Goal: Transaction & Acquisition: Purchase product/service

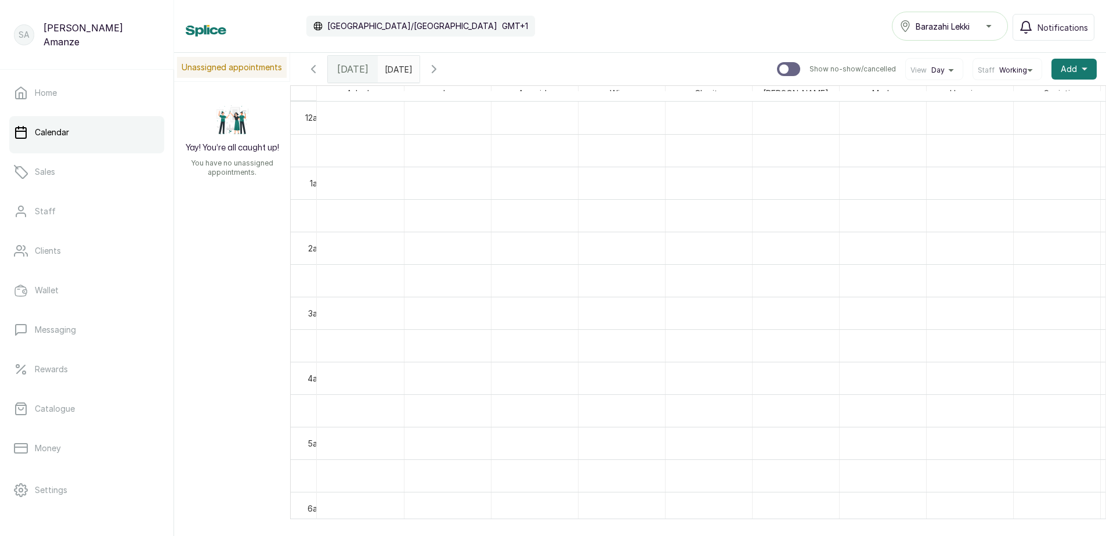
scroll to position [0, 434]
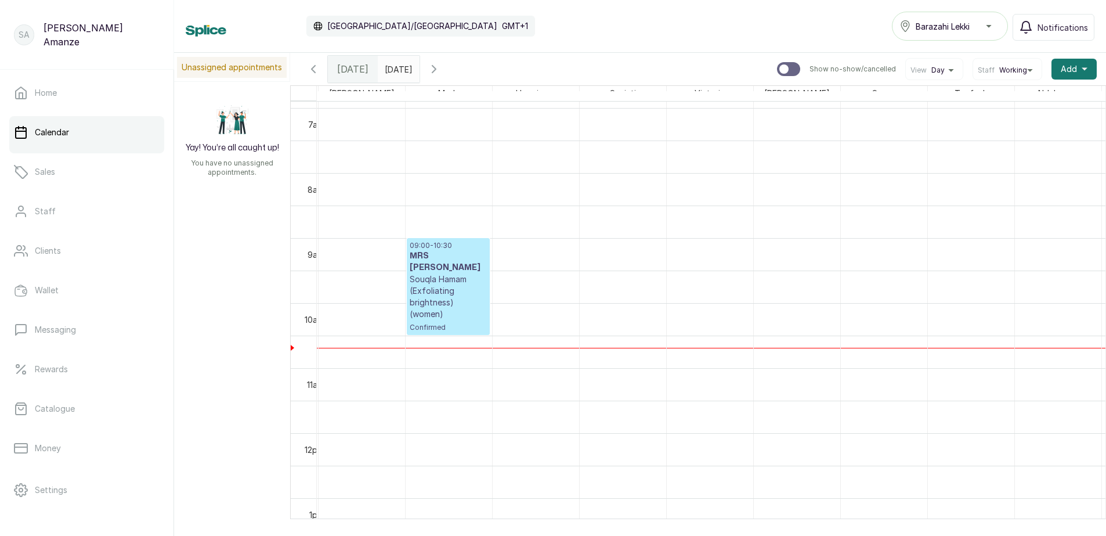
click at [437, 300] on p "Souqla Hamam (Exfoliating brightness) (women)" at bounding box center [448, 296] width 77 height 46
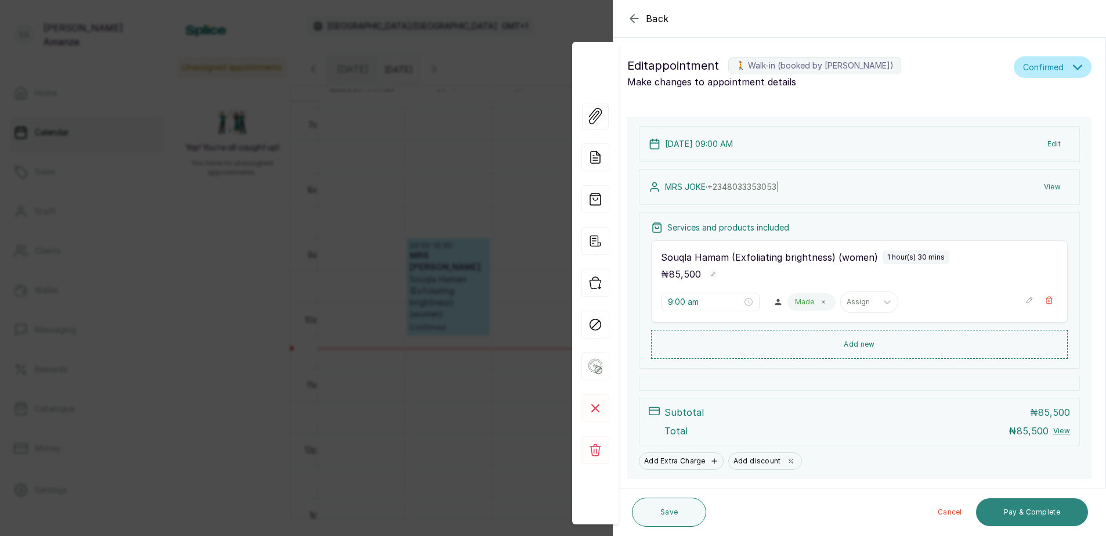
click at [1027, 508] on button "Pay & Complete" at bounding box center [1032, 512] width 112 height 28
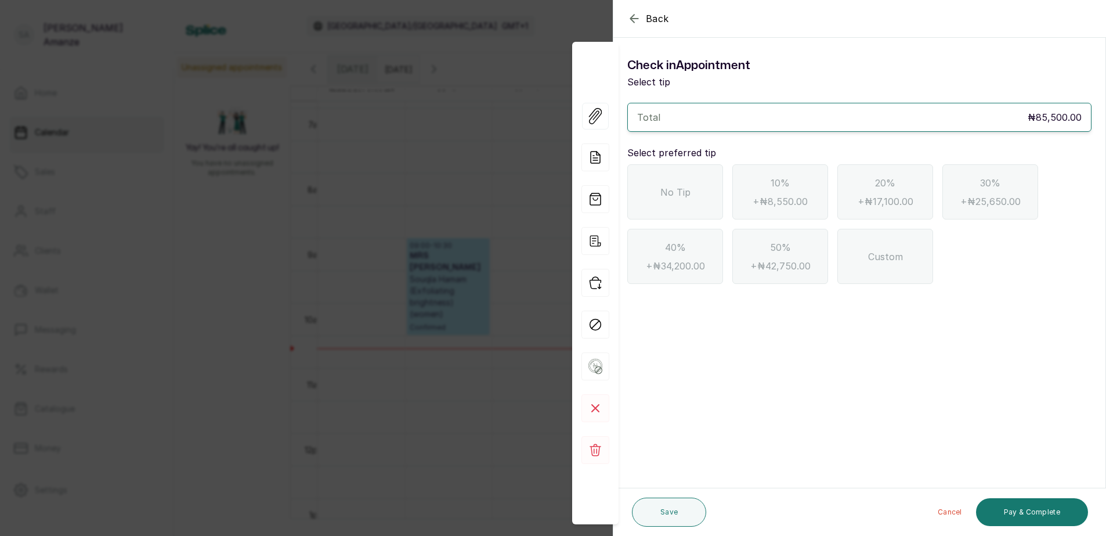
click at [672, 196] on span "No Tip" at bounding box center [675, 192] width 30 height 14
click at [1075, 507] on button "Pay & Complete" at bounding box center [1032, 512] width 112 height 28
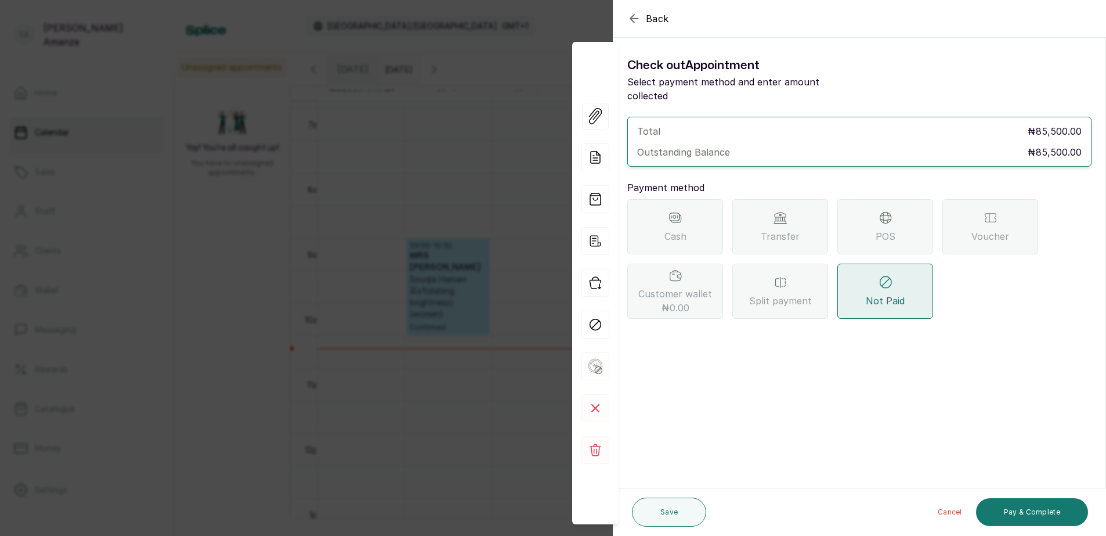
click at [880, 229] on span "POS" at bounding box center [885, 236] width 20 height 14
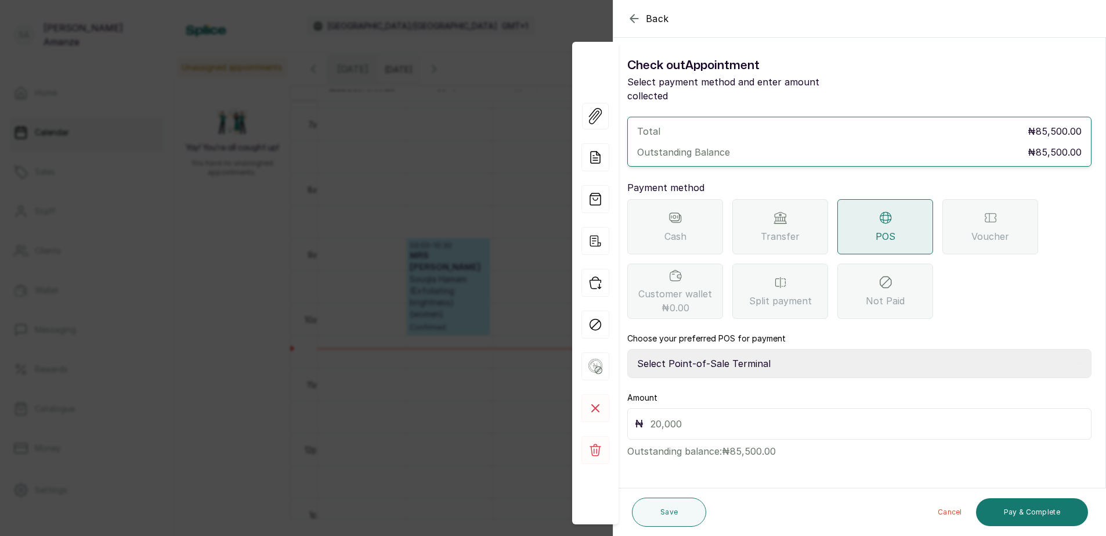
click at [743, 349] on select "Select Point-of-Sale Terminal [GEOGRAPHIC_DATA] POS Paystack-Titan Access POS A…" at bounding box center [859, 363] width 464 height 29
select select "4d1b21be-96f6-4525-8484-90dd038af117"
click at [627, 349] on select "Select Point-of-Sale Terminal [GEOGRAPHIC_DATA] POS Paystack-Titan Access POS A…" at bounding box center [859, 363] width 464 height 29
click at [708, 415] on input "text" at bounding box center [866, 423] width 433 height 16
type input "85,500"
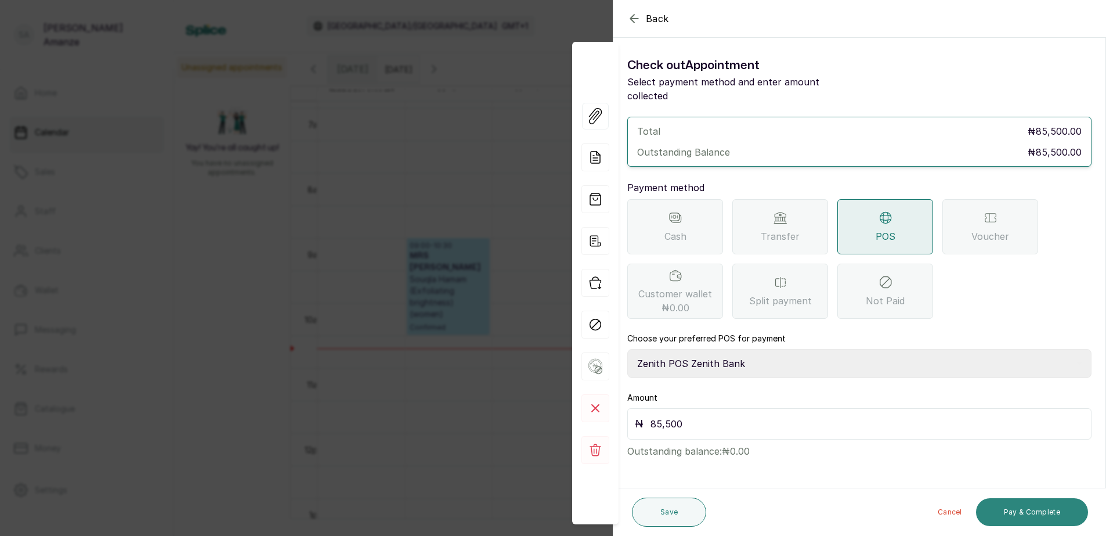
click at [1027, 510] on button "Pay & Complete" at bounding box center [1032, 512] width 112 height 28
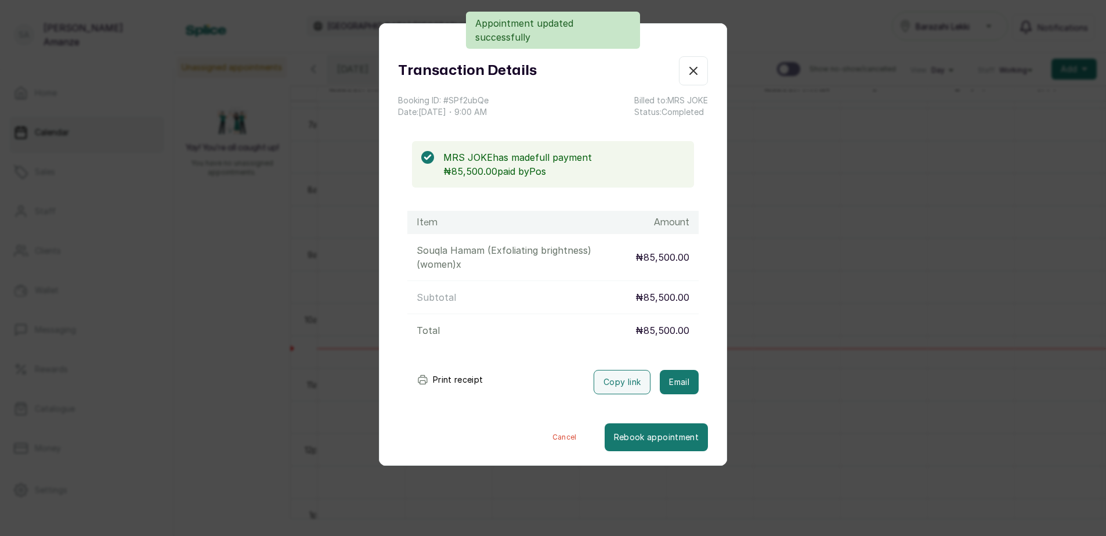
click at [440, 374] on button "Print receipt" at bounding box center [449, 379] width 85 height 23
